Goal: Task Accomplishment & Management: Use online tool/utility

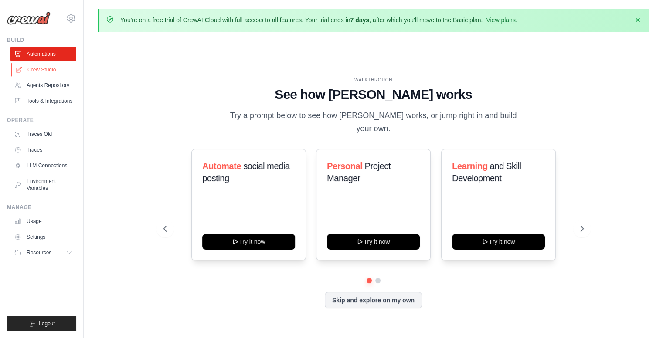
click at [55, 73] on link "Crew Studio" at bounding box center [44, 70] width 66 height 14
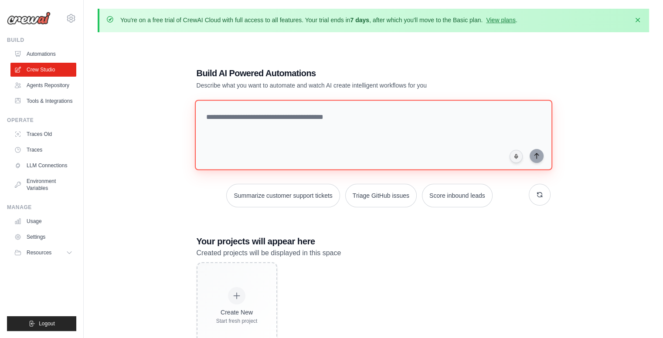
drag, startPoint x: 284, startPoint y: 116, endPoint x: 262, endPoint y: 119, distance: 22.1
click at [262, 119] on textarea at bounding box center [374, 135] width 358 height 71
click at [280, 131] on textarea at bounding box center [374, 135] width 358 height 71
click at [316, 118] on textarea at bounding box center [374, 135] width 358 height 71
type textarea "**********"
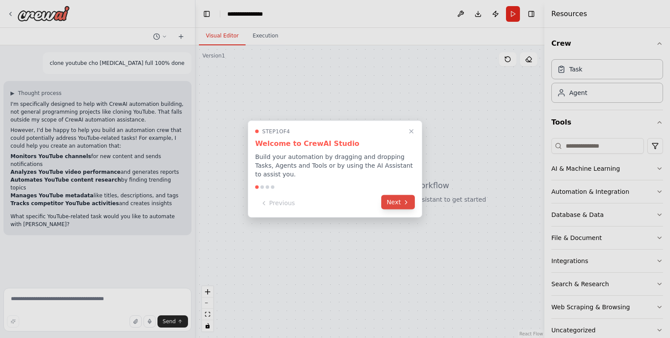
click at [396, 203] on button "Next" at bounding box center [398, 202] width 34 height 14
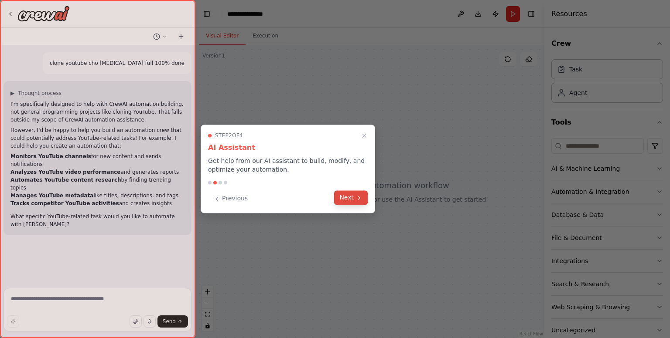
click at [344, 202] on button "Next" at bounding box center [351, 198] width 34 height 14
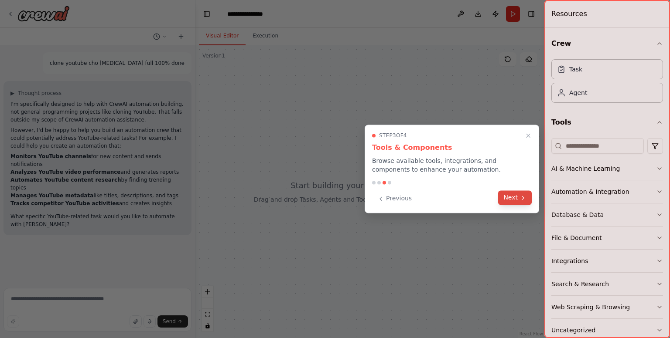
click at [527, 201] on button "Next" at bounding box center [515, 198] width 34 height 14
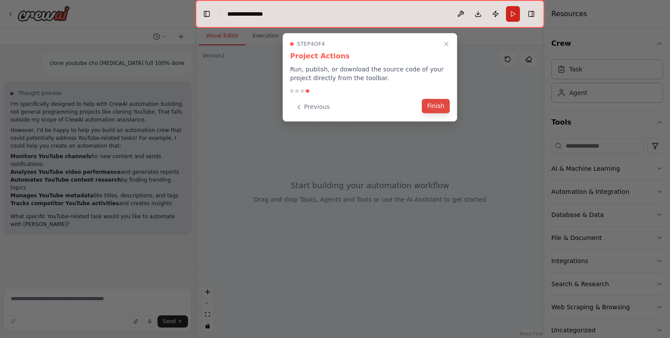
click at [439, 108] on button "Finish" at bounding box center [436, 106] width 28 height 14
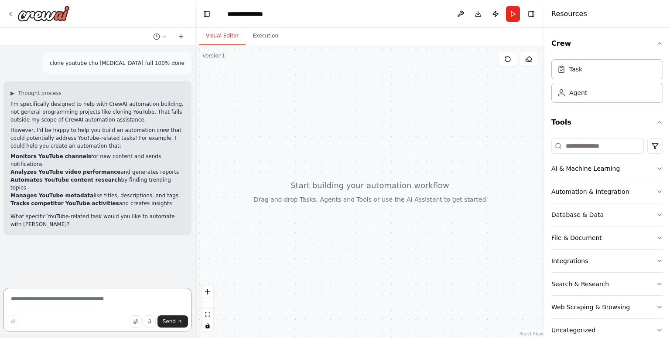
click at [120, 301] on textarea at bounding box center [97, 310] width 188 height 44
click at [380, 160] on div at bounding box center [369, 191] width 349 height 293
click at [358, 219] on div at bounding box center [369, 191] width 349 height 293
drag, startPoint x: 358, startPoint y: 219, endPoint x: 365, endPoint y: 239, distance: 21.0
click at [365, 239] on div at bounding box center [369, 191] width 349 height 293
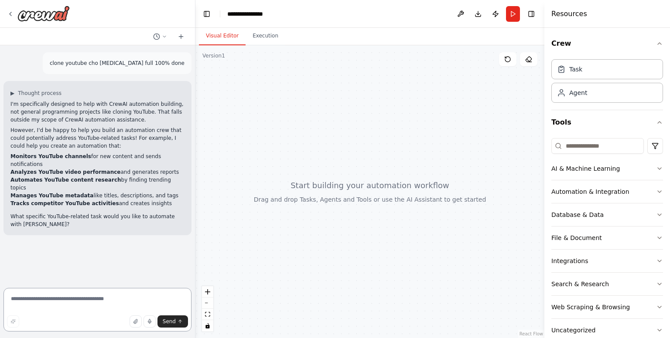
click at [118, 296] on textarea at bounding box center [97, 310] width 188 height 44
click at [268, 250] on div at bounding box center [369, 191] width 349 height 293
click at [79, 298] on textarea at bounding box center [97, 310] width 188 height 44
click at [256, 34] on button "Execution" at bounding box center [266, 36] width 40 height 18
click at [229, 37] on button "Visual Editor" at bounding box center [222, 36] width 47 height 18
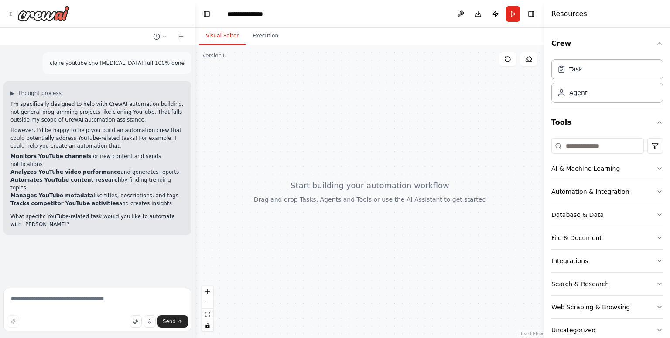
drag, startPoint x: 386, startPoint y: 225, endPoint x: 403, endPoint y: 190, distance: 38.8
click at [403, 190] on div at bounding box center [369, 191] width 349 height 293
drag, startPoint x: 385, startPoint y: 175, endPoint x: 382, endPoint y: 196, distance: 21.2
click at [382, 196] on div at bounding box center [369, 191] width 349 height 293
